Goal: Book appointment/travel/reservation

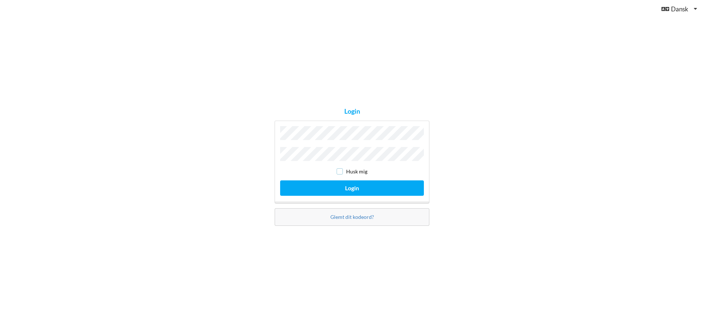
click at [338, 173] on input "checkbox" at bounding box center [339, 171] width 6 height 6
checkbox input "true"
click at [337, 192] on button "Login" at bounding box center [352, 187] width 144 height 15
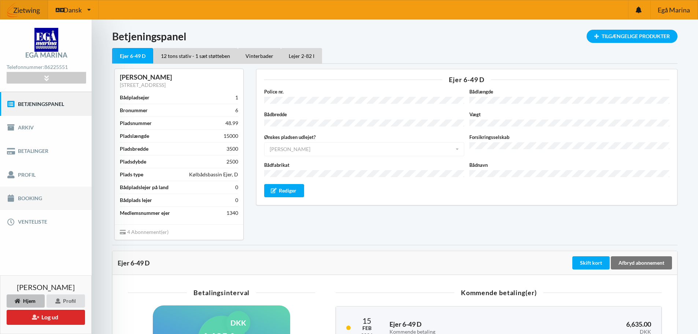
click at [28, 195] on link "Booking" at bounding box center [46, 198] width 92 height 23
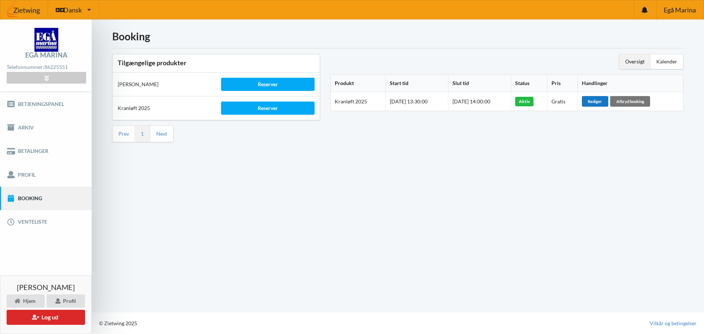
click at [606, 102] on div "Rediger" at bounding box center [595, 101] width 26 height 10
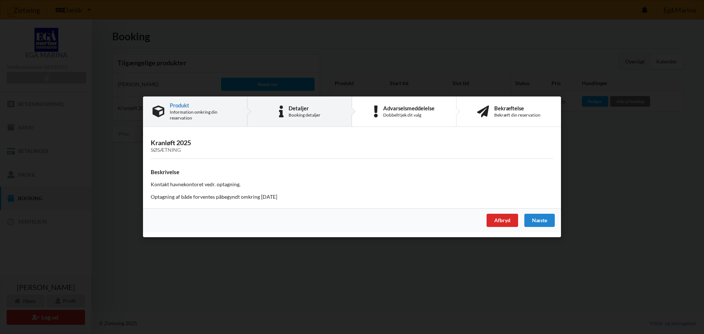
click at [295, 112] on div "Booking detaljer" at bounding box center [304, 115] width 32 height 6
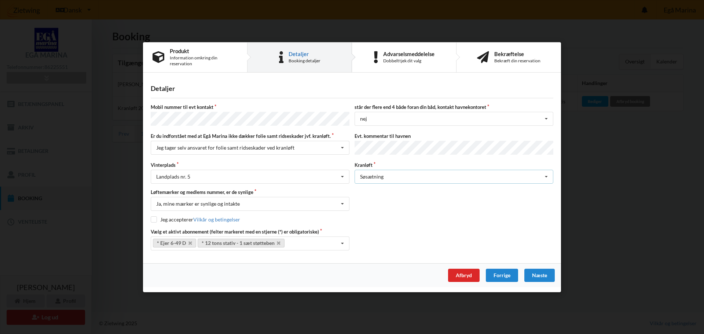
click at [390, 173] on div "Søsætning Søsætning" at bounding box center [453, 177] width 199 height 14
click at [466, 273] on div "Afbryd" at bounding box center [464, 275] width 32 height 13
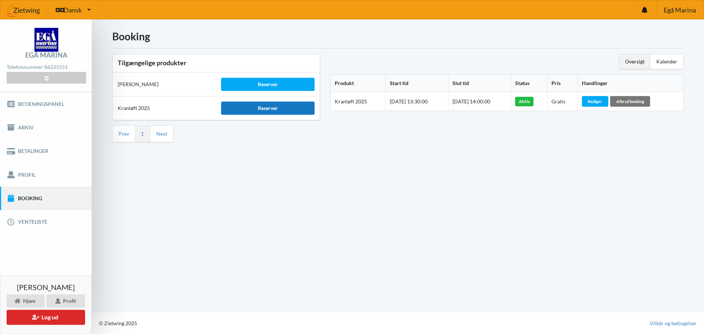
click at [243, 106] on div "Reserver" at bounding box center [267, 108] width 93 height 13
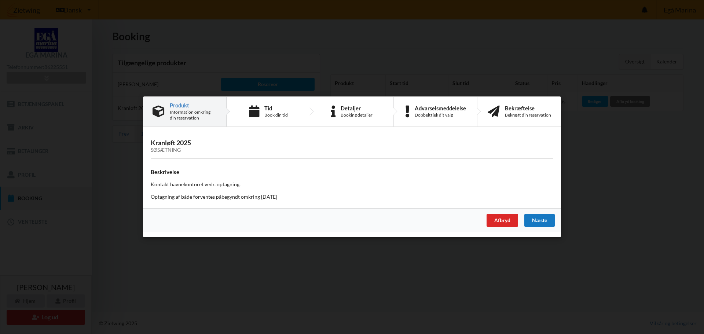
click at [549, 220] on div "Næste" at bounding box center [539, 220] width 30 height 13
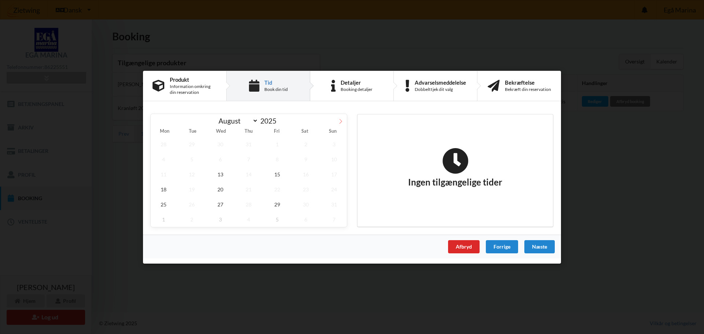
click at [340, 121] on icon at bounding box center [340, 120] width 5 height 5
select select "8"
click at [276, 177] on span "19" at bounding box center [277, 173] width 26 height 15
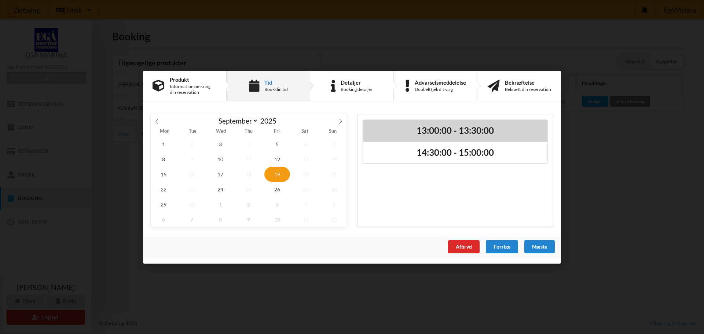
click at [437, 133] on h2 "13:00:00 - 13:30:00" at bounding box center [455, 130] width 174 height 11
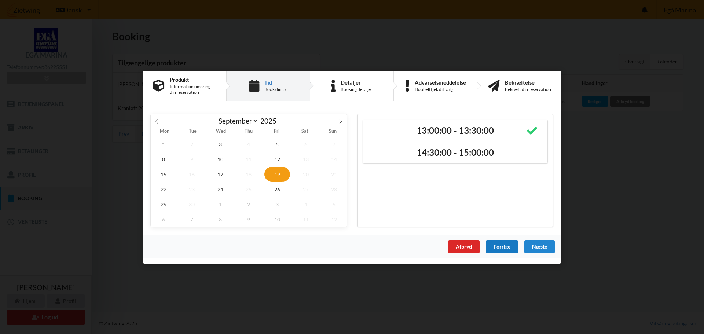
click at [499, 246] on div "Forrige" at bounding box center [502, 246] width 32 height 13
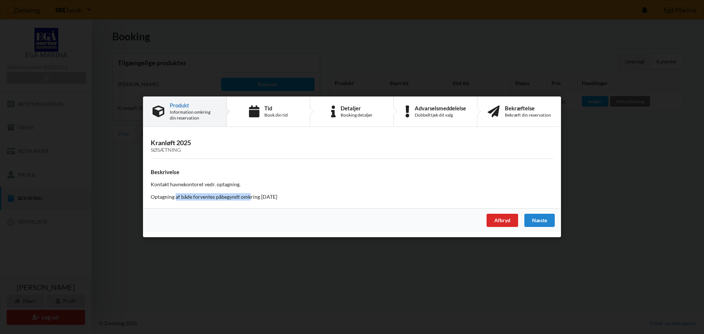
drag, startPoint x: 176, startPoint y: 196, endPoint x: 250, endPoint y: 199, distance: 74.1
click at [250, 199] on p "Optagning af både forventes påbegyndt omkring [DATE]" at bounding box center [352, 197] width 402 height 7
click at [312, 199] on p "Optagning af både forventes påbegyndt omkring [DATE]" at bounding box center [352, 197] width 402 height 7
click at [543, 221] on div "Næste" at bounding box center [539, 220] width 30 height 13
select select "8"
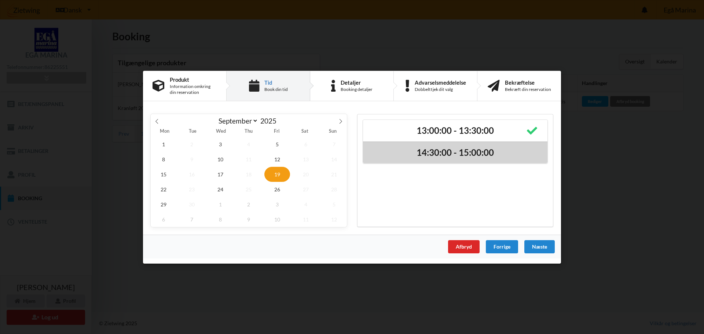
click at [470, 157] on h2 "14:30:00 - 15:00:00" at bounding box center [455, 152] width 174 height 11
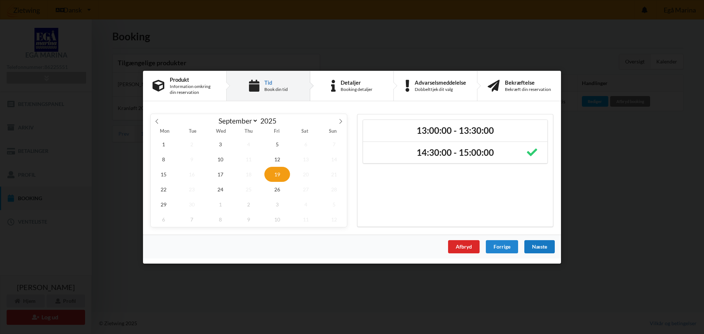
click at [537, 246] on div "Næste" at bounding box center [539, 246] width 30 height 13
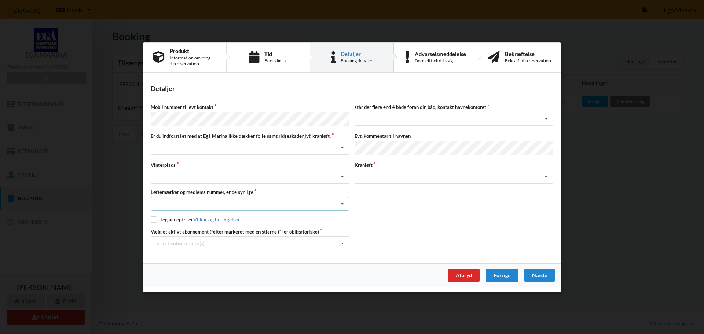
click at [174, 198] on div "Nej, jeg kontakter havnekontoret inden løftet Ja, mine mærker er synlige og int…" at bounding box center [250, 204] width 199 height 14
click at [175, 197] on div "Nej, jeg kontakter havnekontoret inden løftet Ja, mine mærker er synlige og int…" at bounding box center [250, 204] width 199 height 14
click at [392, 174] on div "Søsætning" at bounding box center [453, 177] width 199 height 14
click at [468, 273] on div "Afbryd" at bounding box center [464, 275] width 32 height 13
